Goal: Browse casually

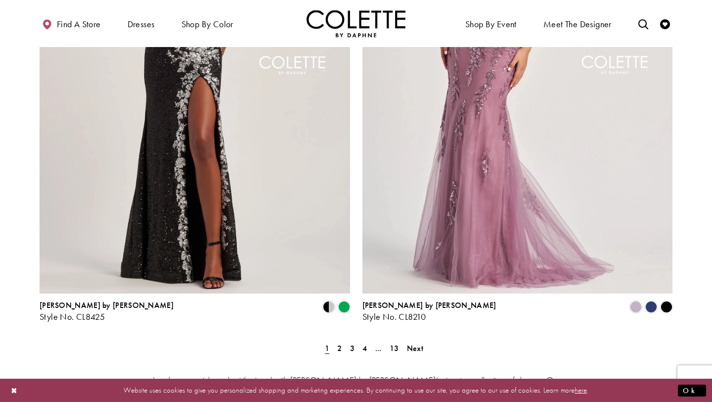
scroll to position [1717, 0]
click at [338, 343] on span "2" at bounding box center [339, 348] width 4 height 10
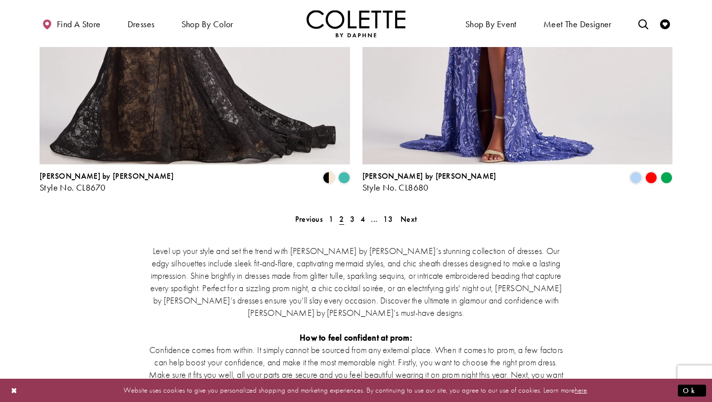
scroll to position [1845, 0]
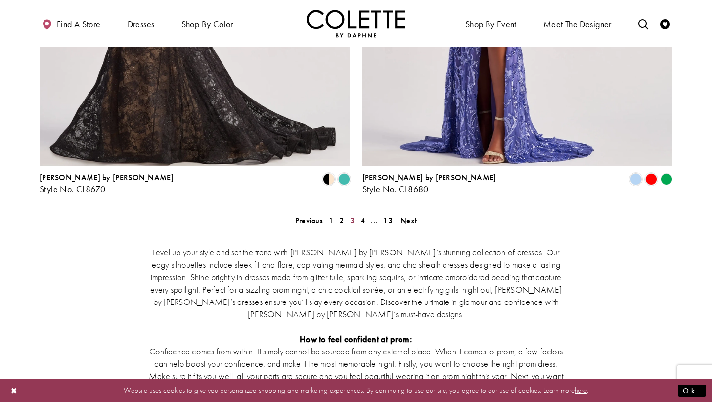
click at [351, 215] on span "3" at bounding box center [352, 220] width 4 height 10
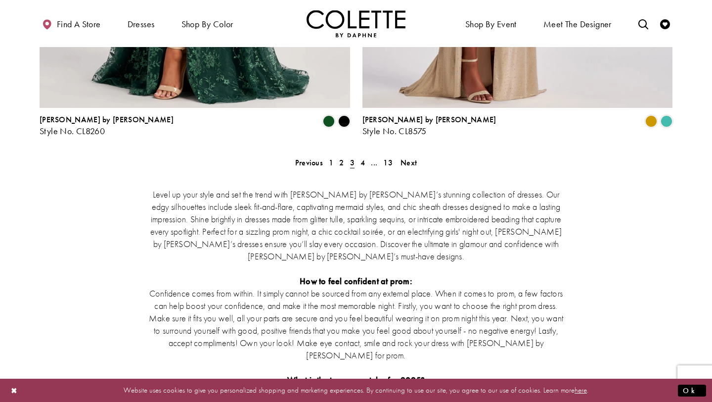
scroll to position [1902, 0]
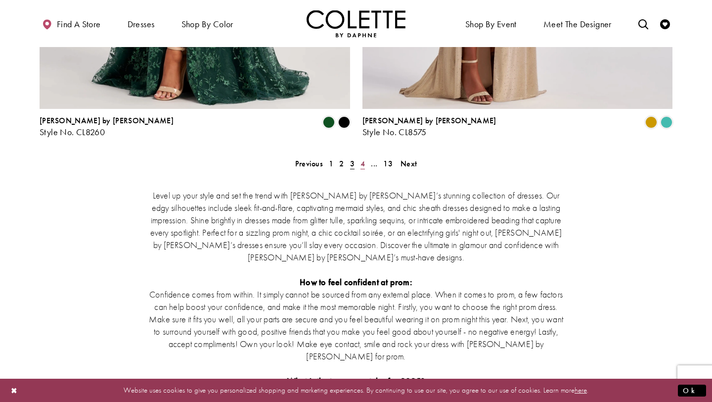
click at [363, 158] on span "4" at bounding box center [363, 163] width 4 height 10
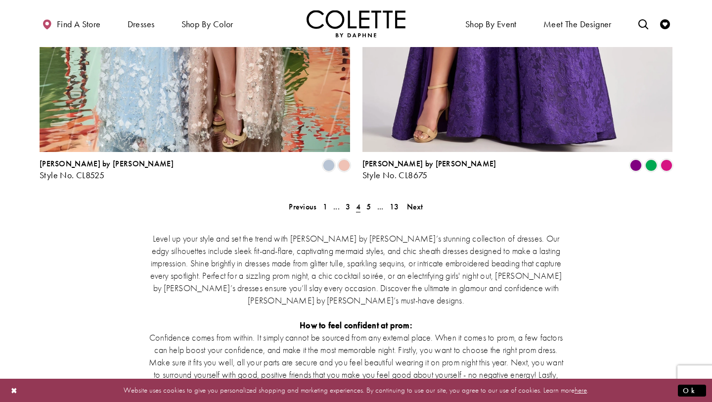
scroll to position [1858, 0]
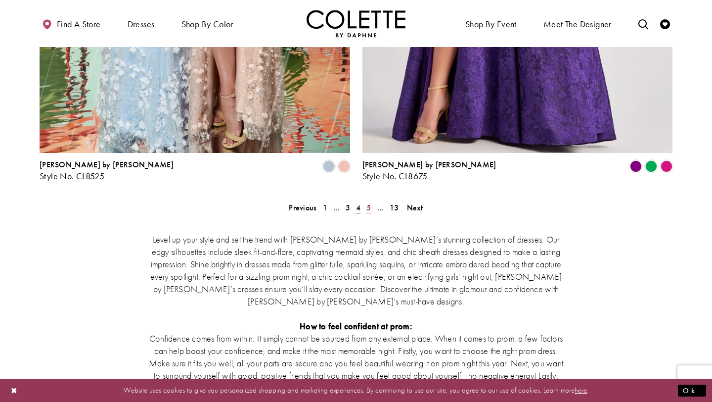
click at [371, 202] on span "5" at bounding box center [369, 207] width 4 height 10
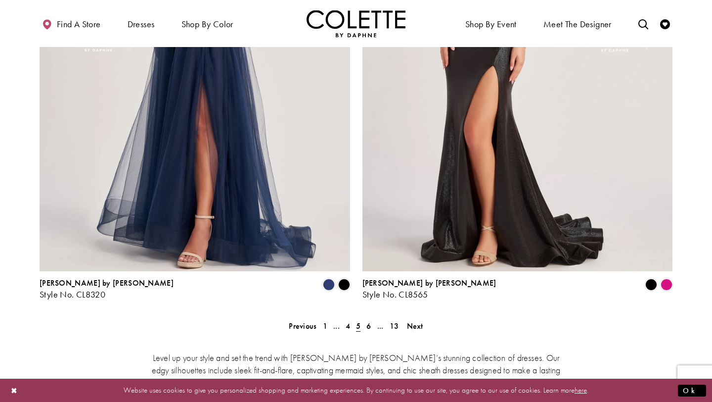
scroll to position [1778, 0]
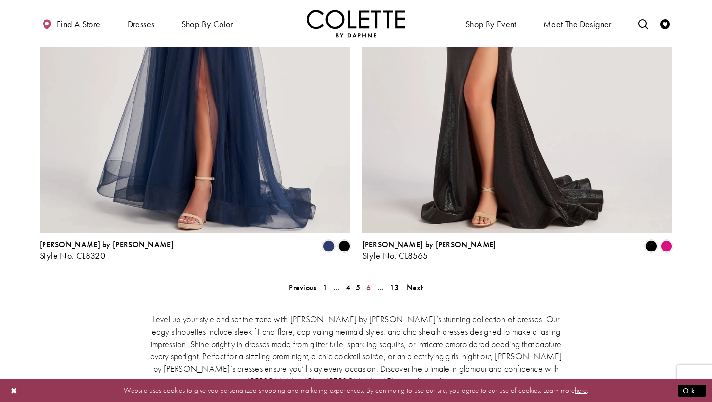
click at [367, 282] on span "6" at bounding box center [369, 287] width 4 height 10
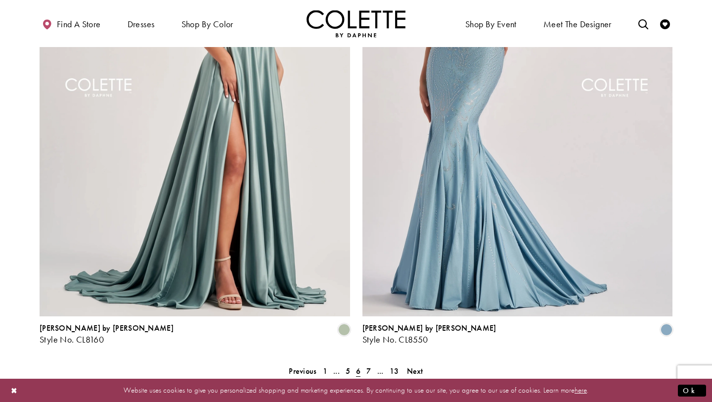
scroll to position [1707, 0]
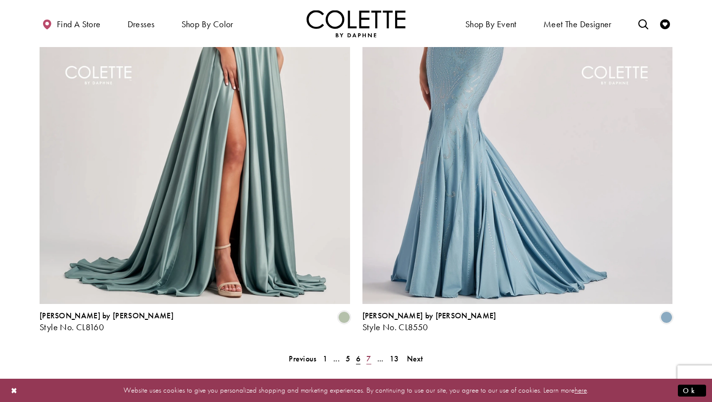
click at [369, 353] on span "7" at bounding box center [369, 358] width 4 height 10
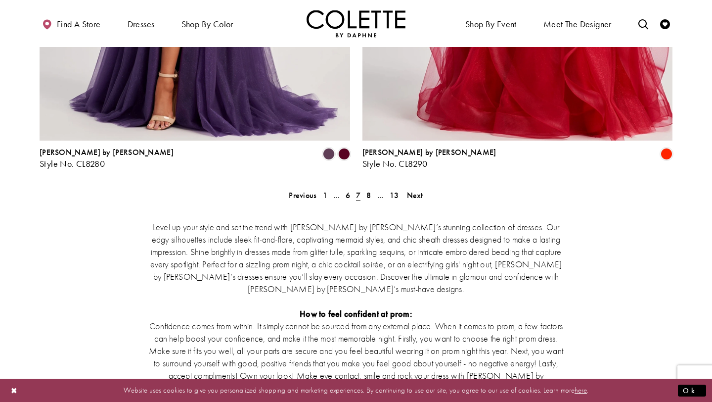
scroll to position [1858, 0]
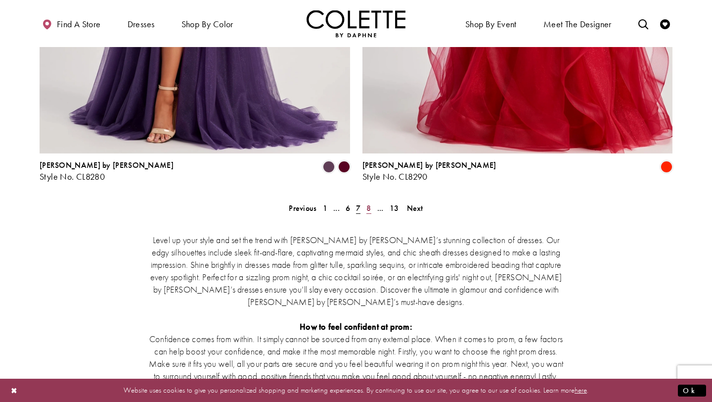
click at [368, 203] on span "8" at bounding box center [369, 208] width 4 height 10
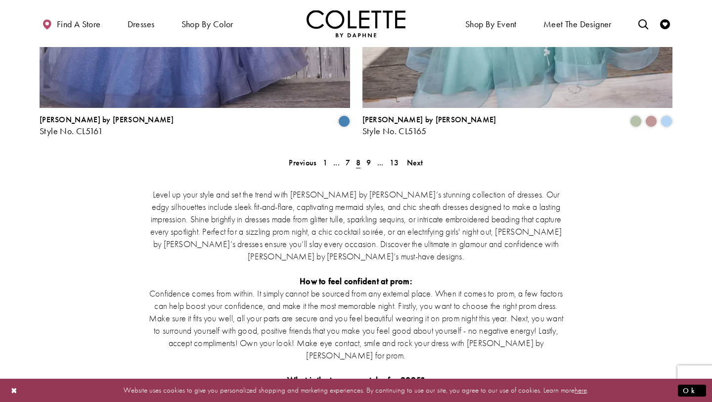
scroll to position [1895, 0]
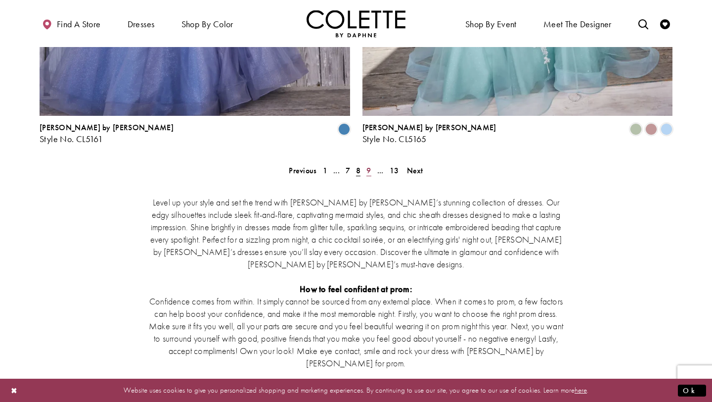
click at [369, 165] on span "9" at bounding box center [369, 170] width 4 height 10
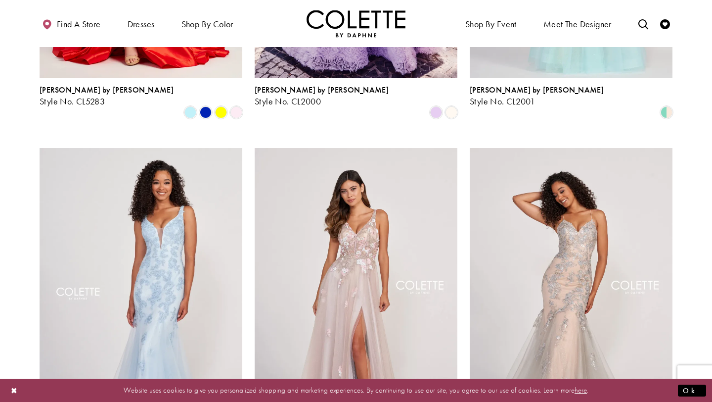
scroll to position [1046, 0]
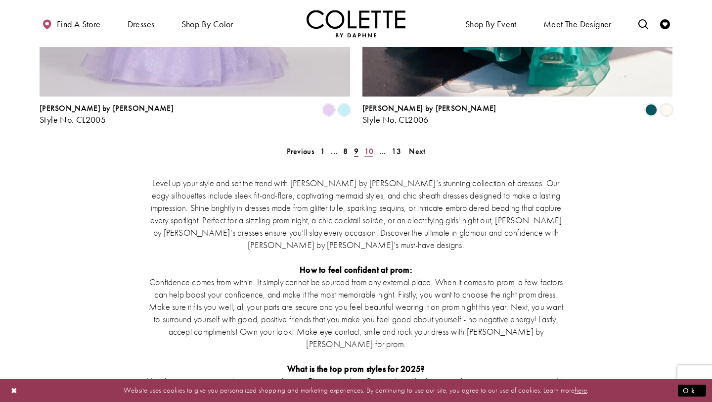
click at [369, 146] on span "10" at bounding box center [369, 151] width 9 height 10
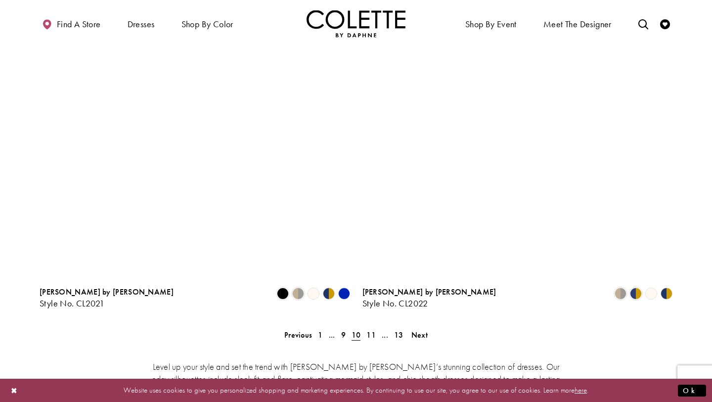
scroll to position [1758, 0]
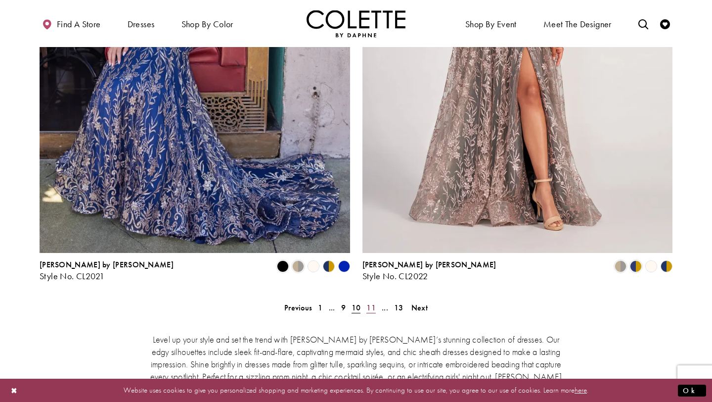
click at [372, 302] on span "11" at bounding box center [371, 307] width 9 height 10
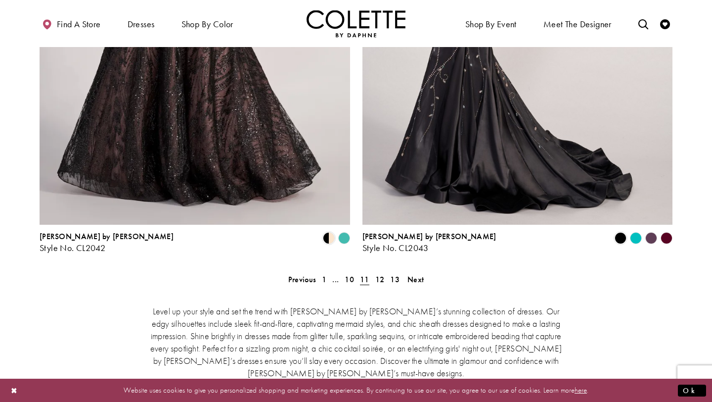
scroll to position [1796, 0]
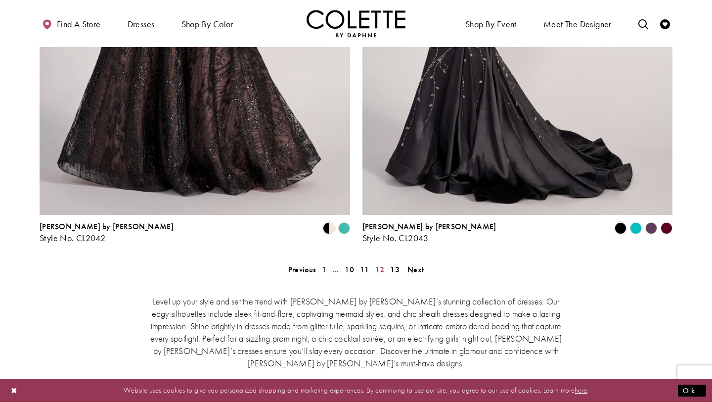
click at [382, 264] on span "12" at bounding box center [379, 269] width 9 height 10
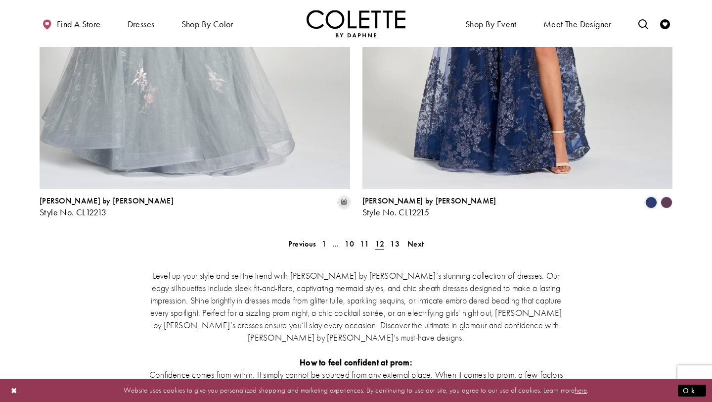
scroll to position [1830, 0]
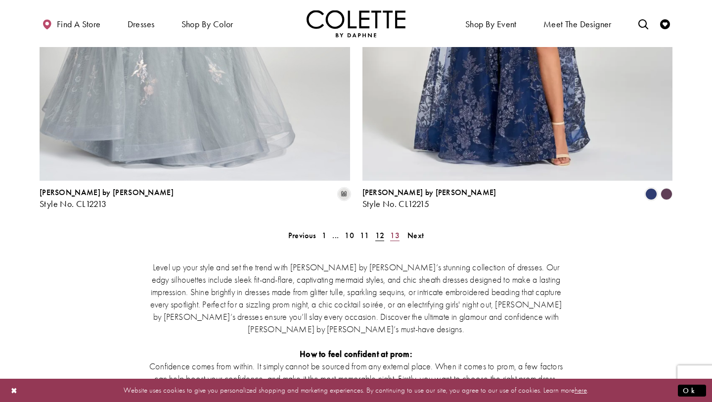
click at [395, 230] on span "13" at bounding box center [394, 235] width 9 height 10
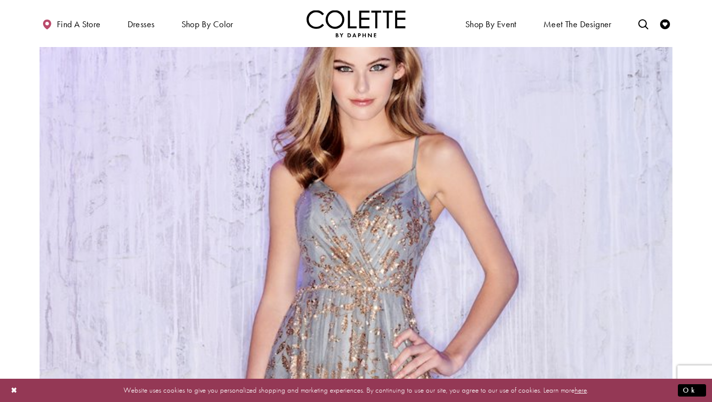
scroll to position [1221, 0]
